Goal: Find specific page/section: Find specific page/section

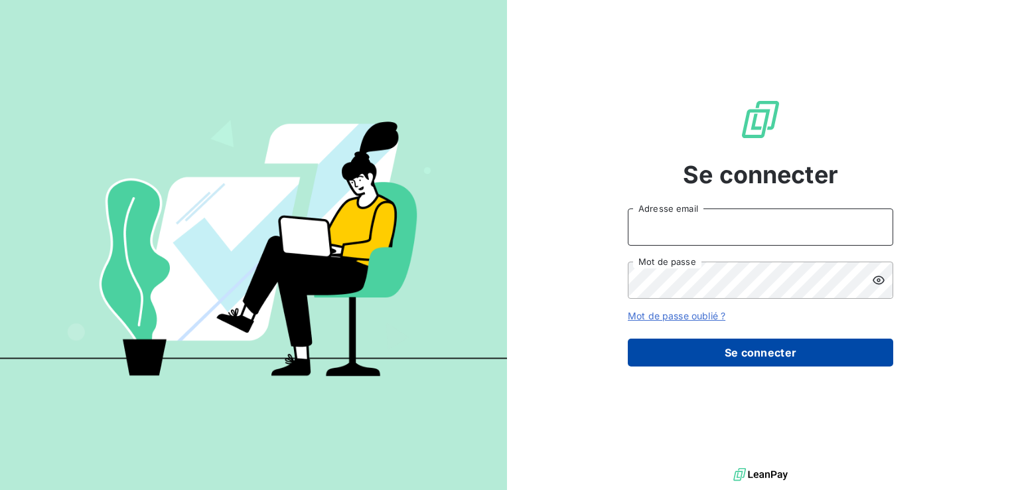
type input "[EMAIL_ADDRESS][DOMAIN_NAME]"
click at [717, 351] on button "Se connecter" at bounding box center [760, 352] width 265 height 28
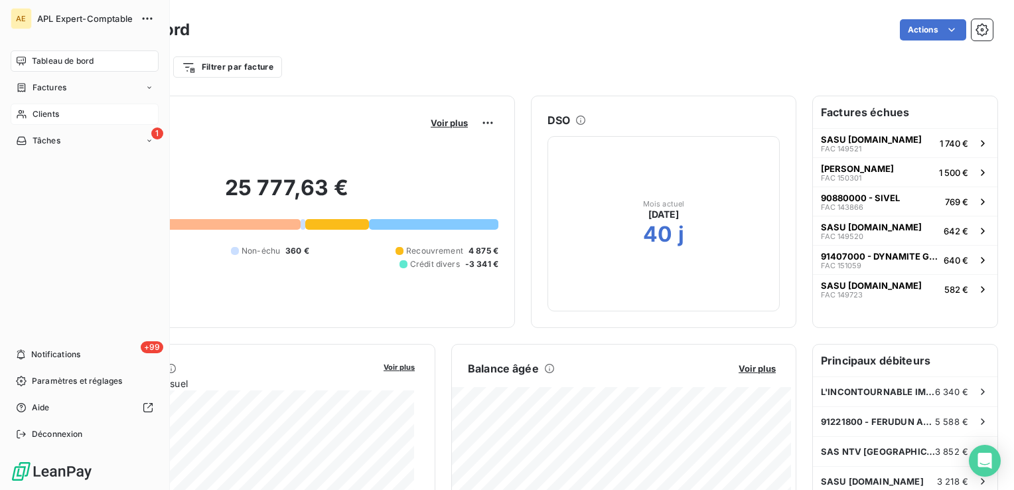
click at [64, 111] on div "Clients" at bounding box center [85, 114] width 148 height 21
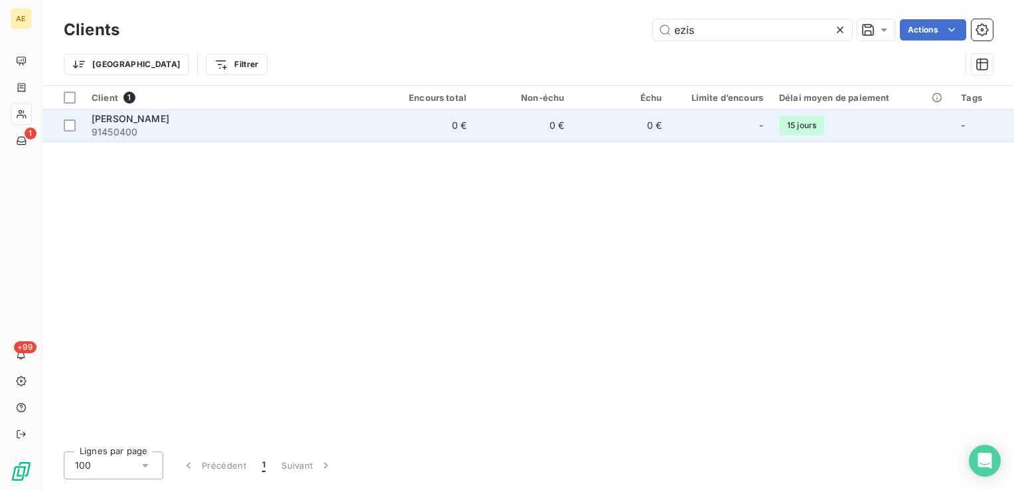
type input "ezis"
click at [133, 123] on span "[PERSON_NAME]" at bounding box center [131, 118] width 78 height 11
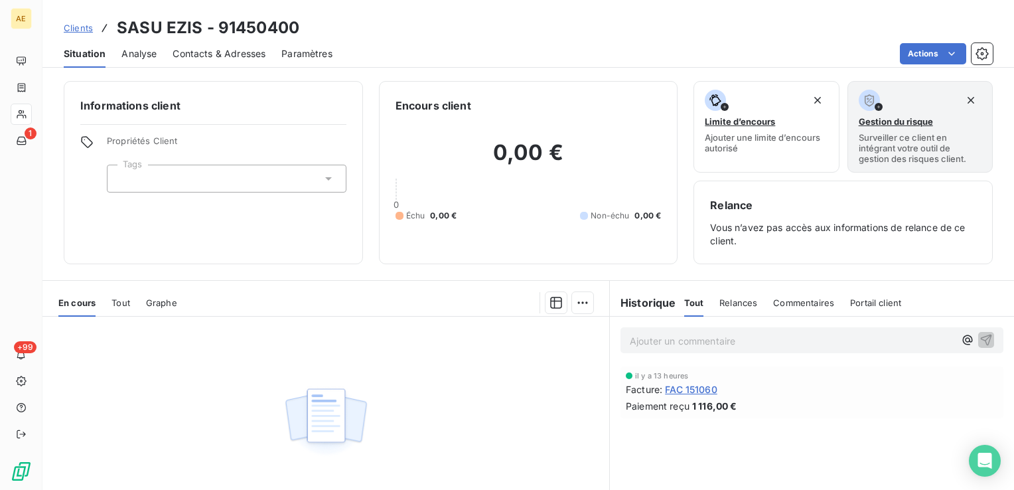
click at [706, 390] on span "FAC 151060" at bounding box center [691, 389] width 52 height 14
